Goal: Information Seeking & Learning: Compare options

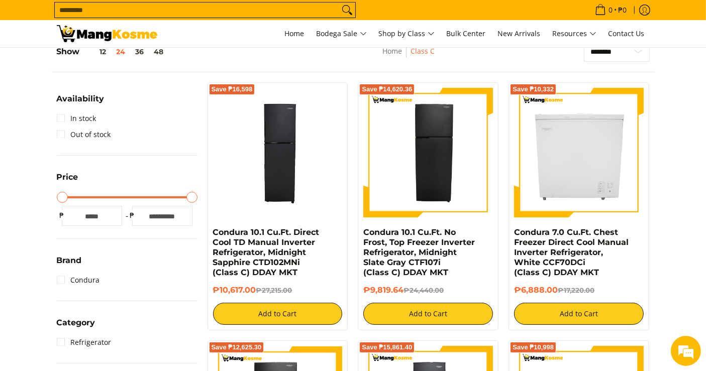
scroll to position [446, 0]
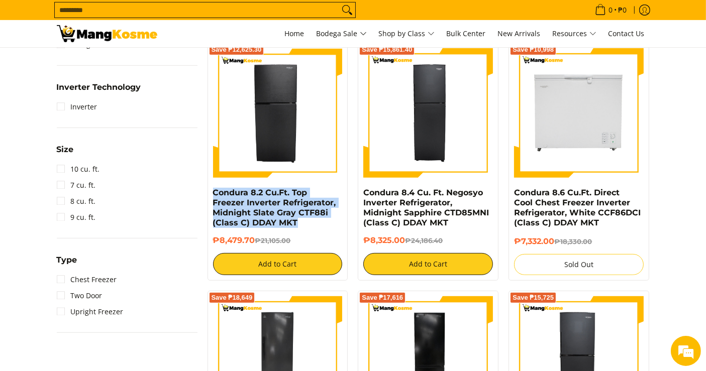
drag, startPoint x: 285, startPoint y: 221, endPoint x: 208, endPoint y: 194, distance: 81.9
click at [208, 194] on div "Save ₱12,625.30 Condura 8.2 Cu.Ft. Top Freezer Inverter Refrigerator, Midnight …" at bounding box center [277, 162] width 141 height 238
copy link "Condura 8.2 Cu.Ft. Top Freezer Inverter Refrigerator, Midnight Slate Gray CTF88…"
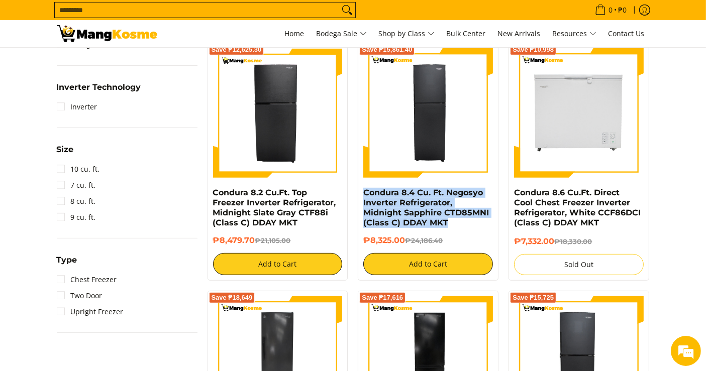
drag, startPoint x: 446, startPoint y: 225, endPoint x: 361, endPoint y: 191, distance: 92.1
click at [361, 191] on div "Save ₱15,861.40 Condura 8.4 Cu. Ft. Negosyo Inverter Refrigerator, Midnight Sap…" at bounding box center [428, 162] width 141 height 238
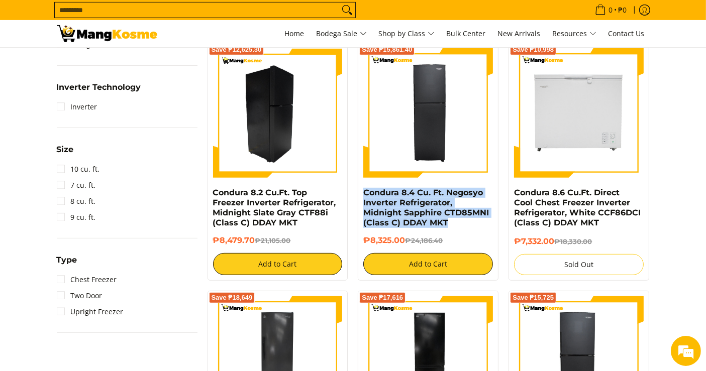
copy link "Condura 8.4 Cu. Ft. Negosyo Inverter Refrigerator, Midnight Sapphire CTD85MNI (…"
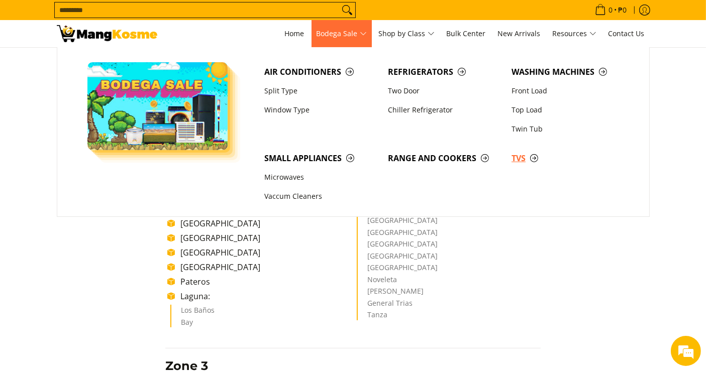
click at [519, 162] on span "TVs" at bounding box center [567, 158] width 113 height 13
